Goal: Information Seeking & Learning: Learn about a topic

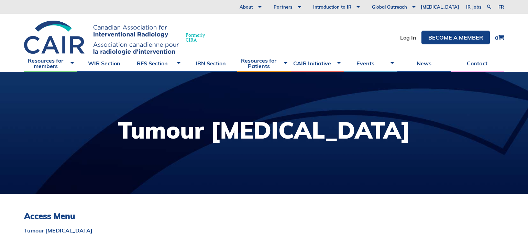
click at [78, 126] on div at bounding box center [264, 133] width 528 height 122
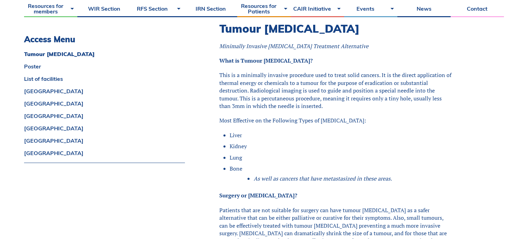
scroll to position [344, 0]
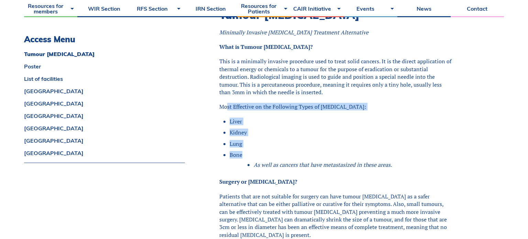
drag, startPoint x: 242, startPoint y: 153, endPoint x: 226, endPoint y: 97, distance: 58.8
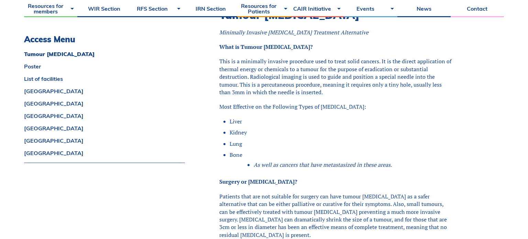
click at [237, 59] on p "This is a minimally invasive procedure used to treat solid cancers. It is the d…" at bounding box center [335, 76] width 233 height 38
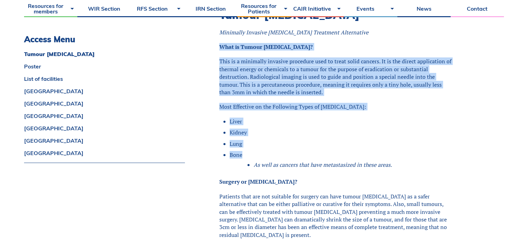
drag, startPoint x: 220, startPoint y: 44, endPoint x: 237, endPoint y: 160, distance: 117.4
copy div "What is Tumour [MEDICAL_DATA]? This is a minimally invasive procedure used to t…"
click at [256, 137] on ul "Liver Kidney Lung Bone As well as cancers that have metastasized in these areas." at bounding box center [338, 144] width 228 height 54
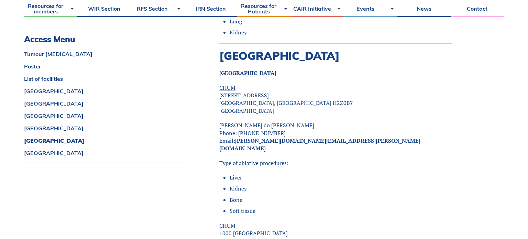
scroll to position [2103, 0]
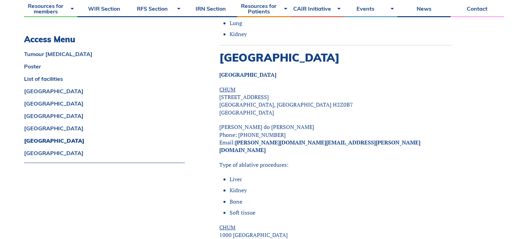
click at [251, 161] on p "Type of ablative procedures:" at bounding box center [335, 165] width 233 height 8
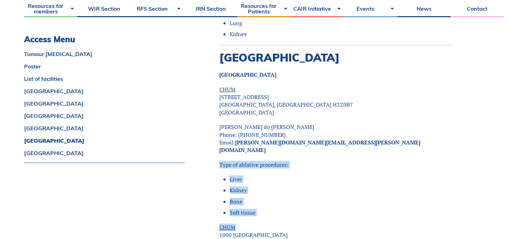
drag, startPoint x: 219, startPoint y: 141, endPoint x: 262, endPoint y: 195, distance: 69.2
copy div "Type of ablative procedures: Liver Kidney Bone Soft tissue CHUM"
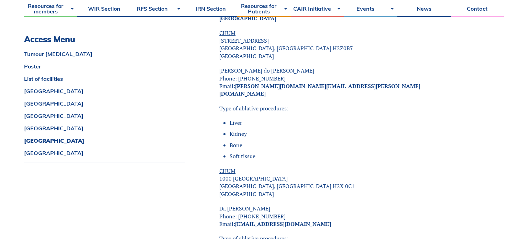
scroll to position [2158, 0]
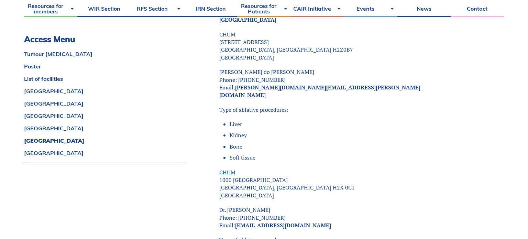
click at [274, 120] on li "Liver" at bounding box center [340, 124] width 223 height 8
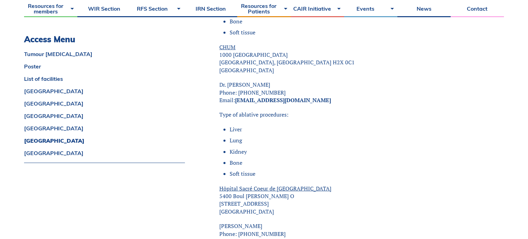
scroll to position [2295, 0]
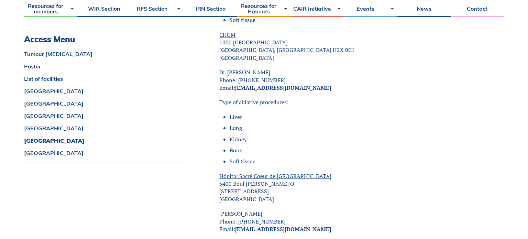
click at [322, 210] on p "[PERSON_NAME] Phone: [PHONE_NUMBER] Email: [PERSON_NAME][EMAIL_ADDRESS][DOMAIN_…" at bounding box center [335, 221] width 233 height 23
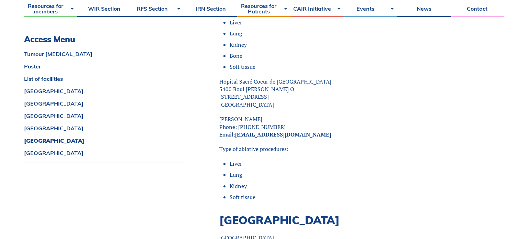
scroll to position [2405, 0]
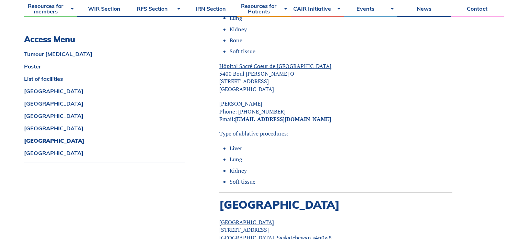
click at [247, 100] on p "[PERSON_NAME] Phone: [PHONE_NUMBER] Email: [PERSON_NAME][EMAIL_ADDRESS][DOMAIN_…" at bounding box center [335, 111] width 233 height 23
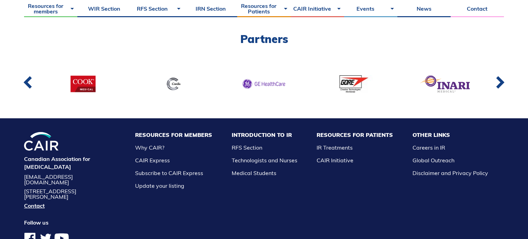
scroll to position [2738, 0]
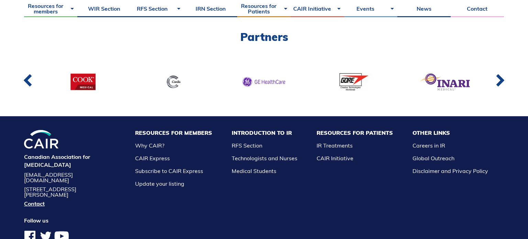
click at [12, 33] on div "Partners" at bounding box center [264, 58] width 528 height 64
